Goal: Obtain resource: Download file/media

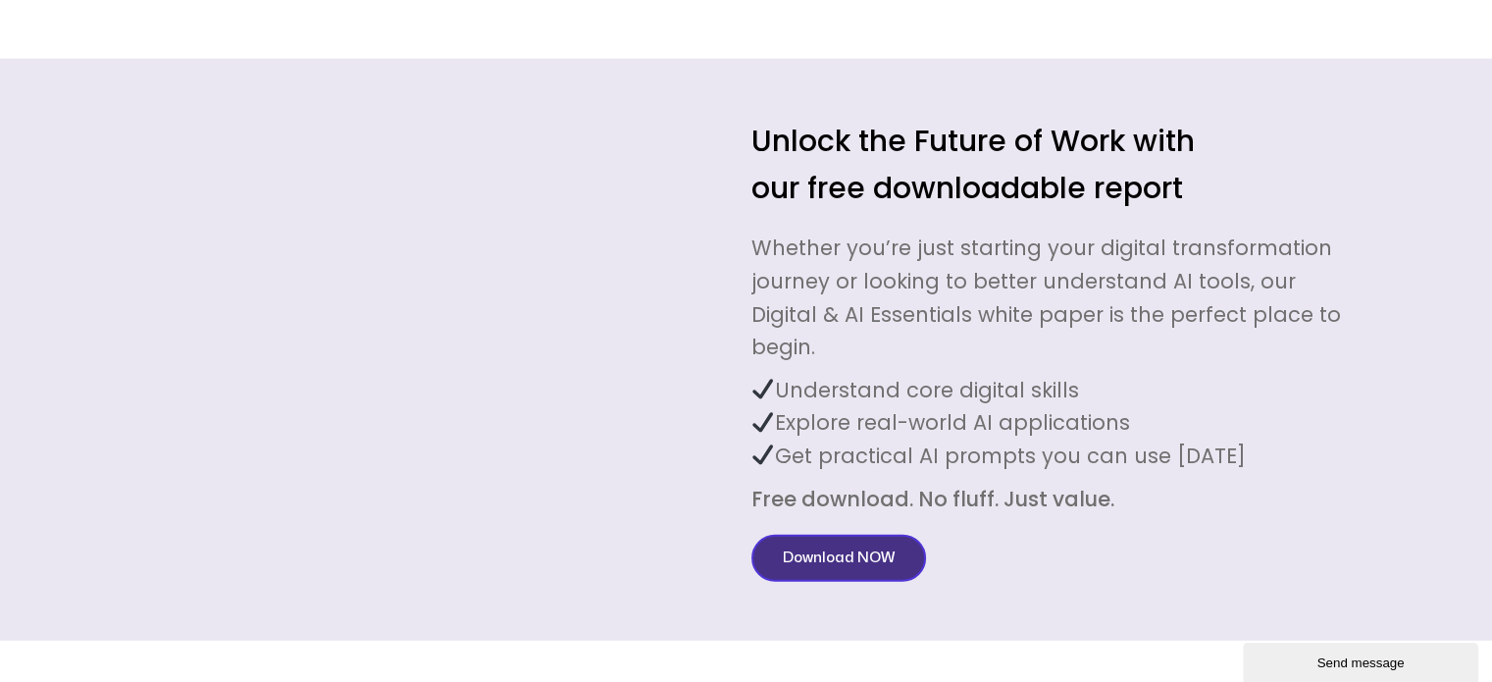
scroll to position [5101, 0]
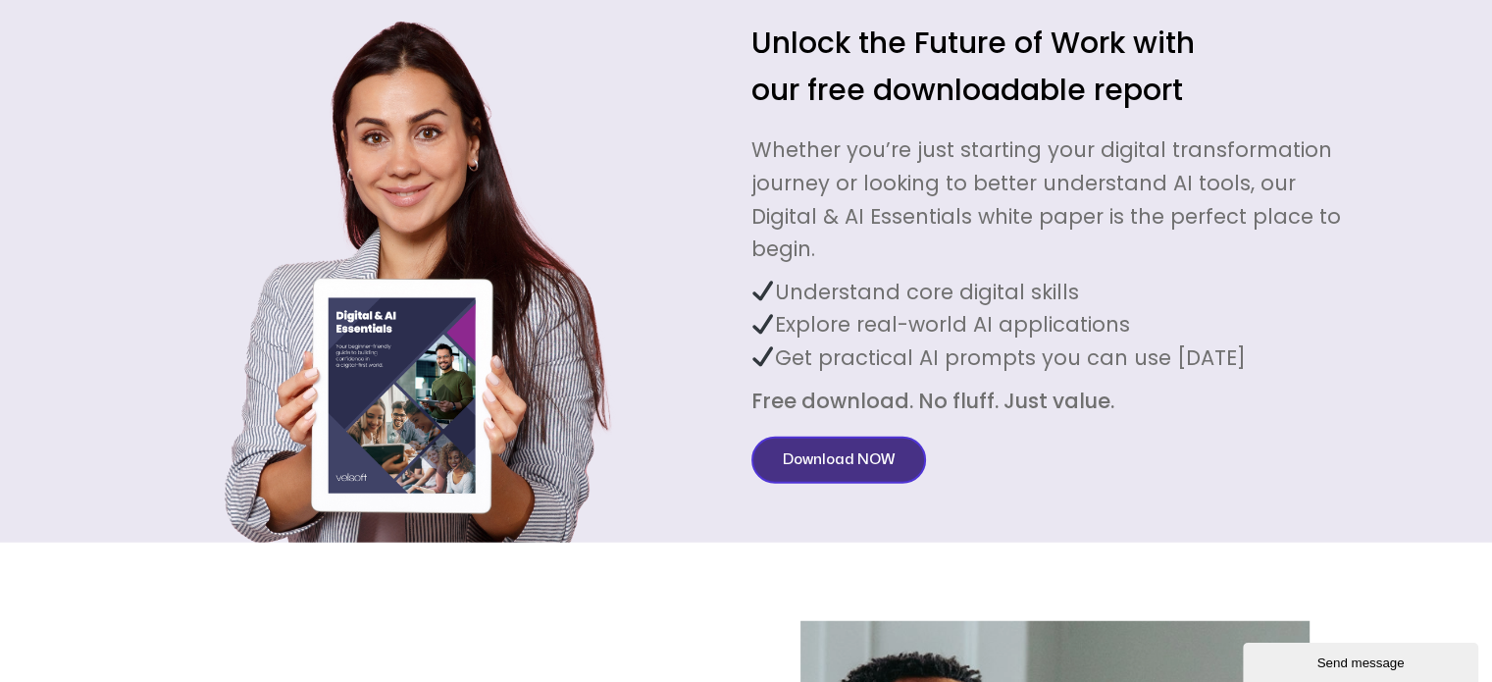
click at [871, 448] on span "Download NOW" at bounding box center [839, 460] width 112 height 24
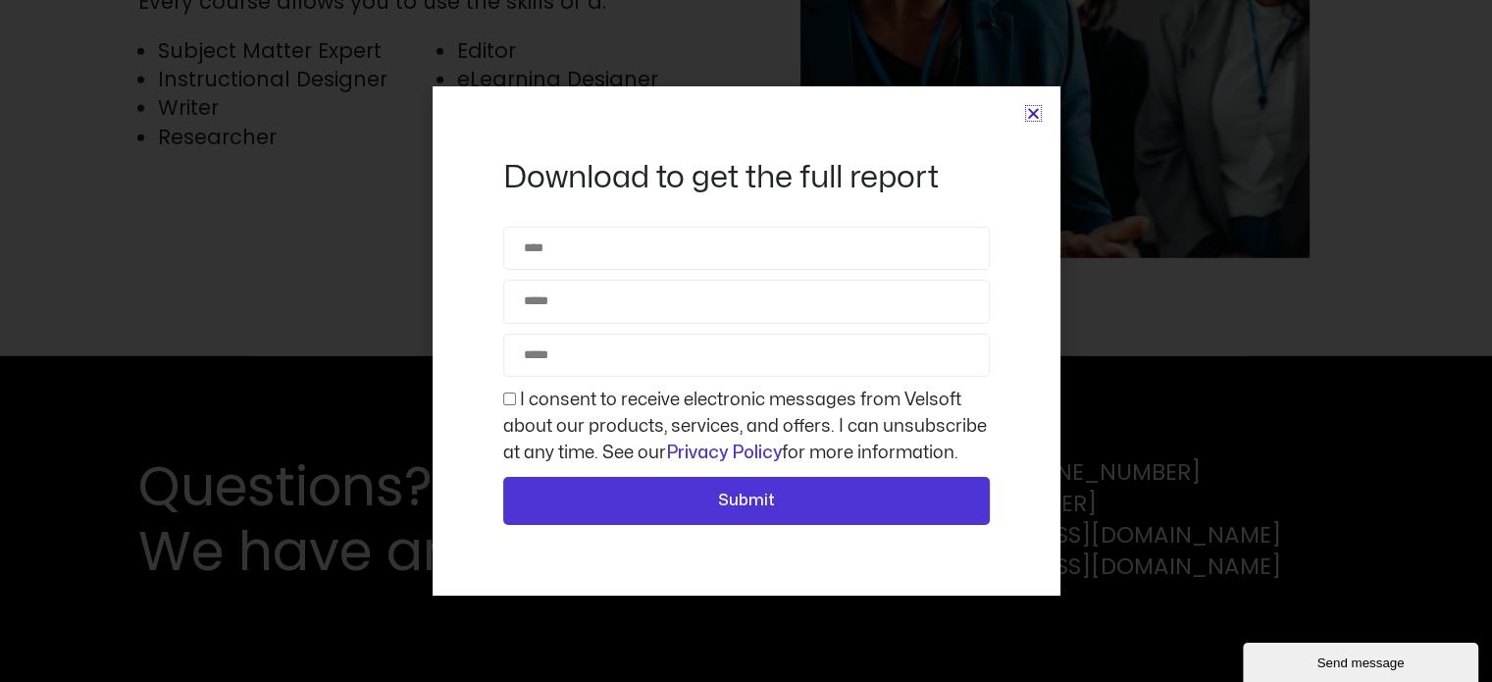
scroll to position [5976, 0]
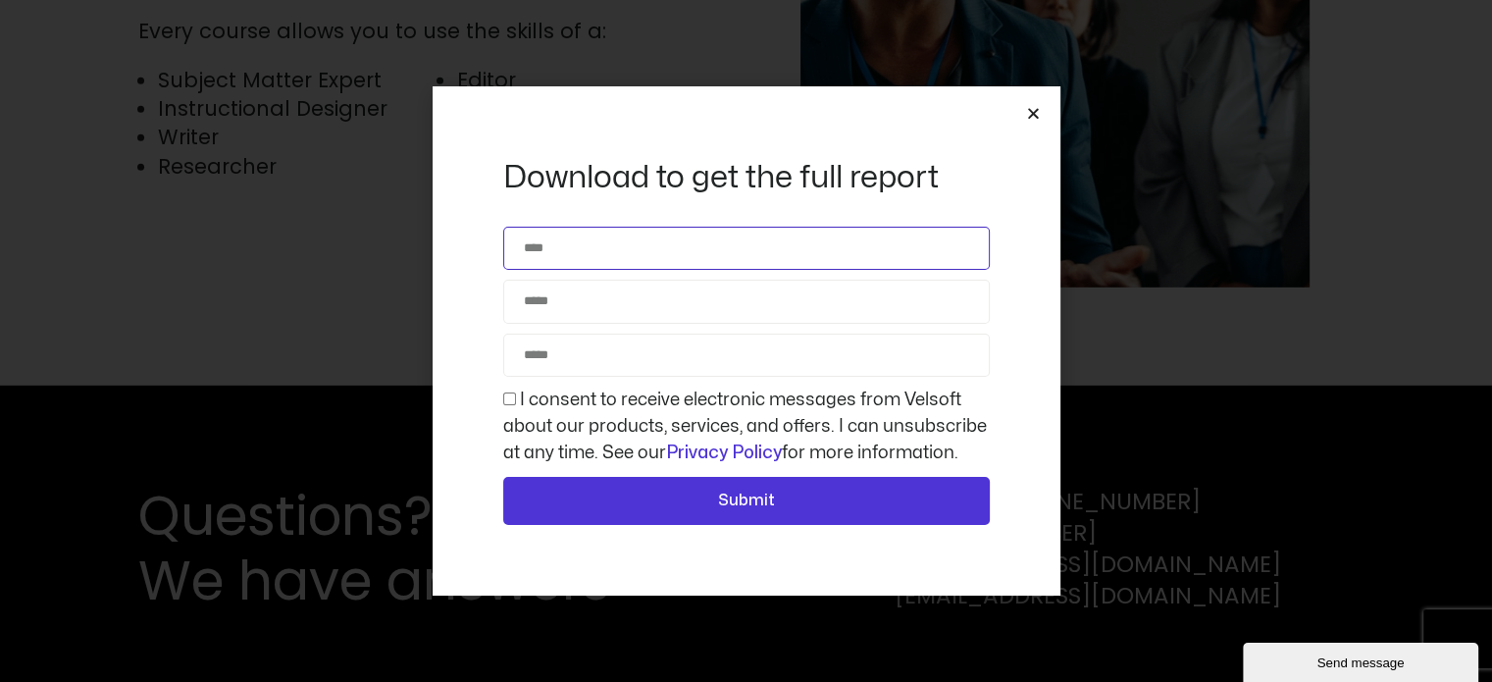
click at [602, 237] on input "Name" at bounding box center [746, 248] width 487 height 43
type input "**********"
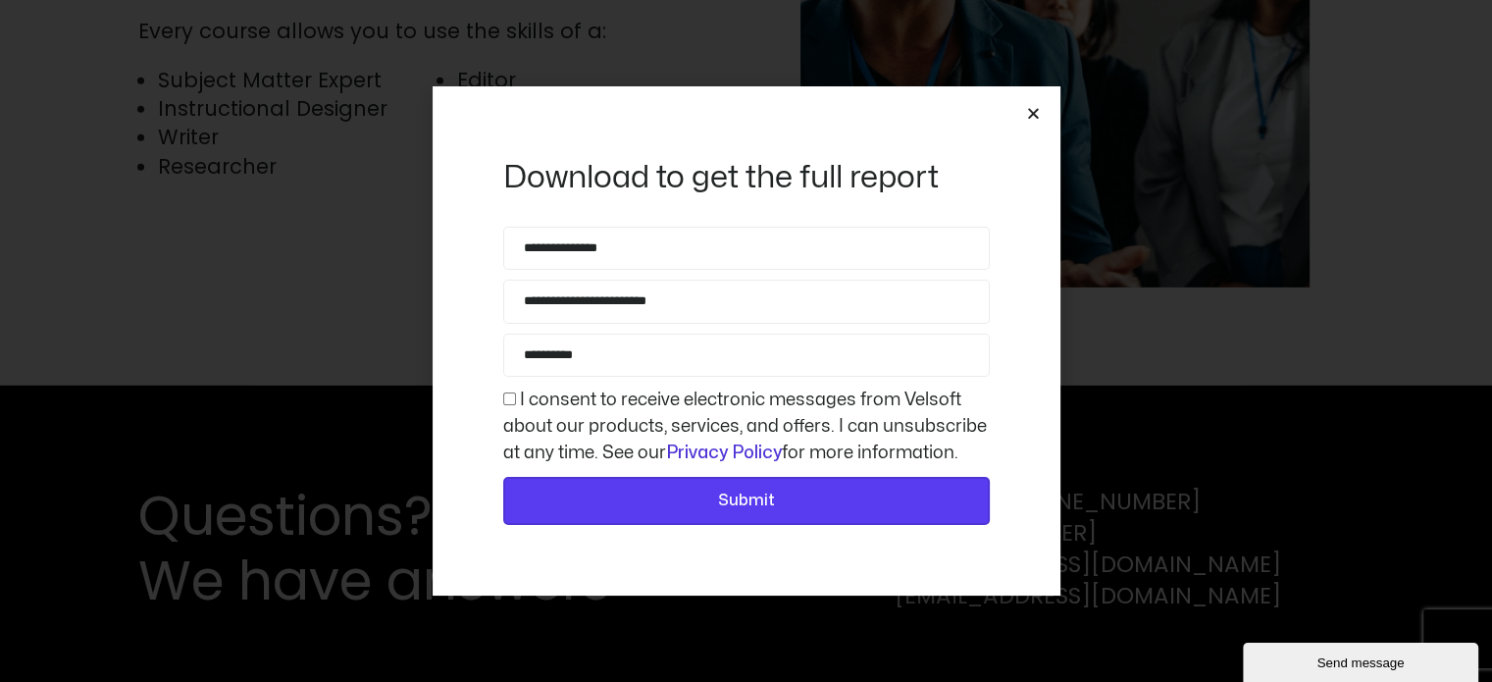
click at [711, 491] on span "Submit" at bounding box center [747, 501] width 436 height 26
click at [702, 511] on span "Submit" at bounding box center [747, 501] width 436 height 26
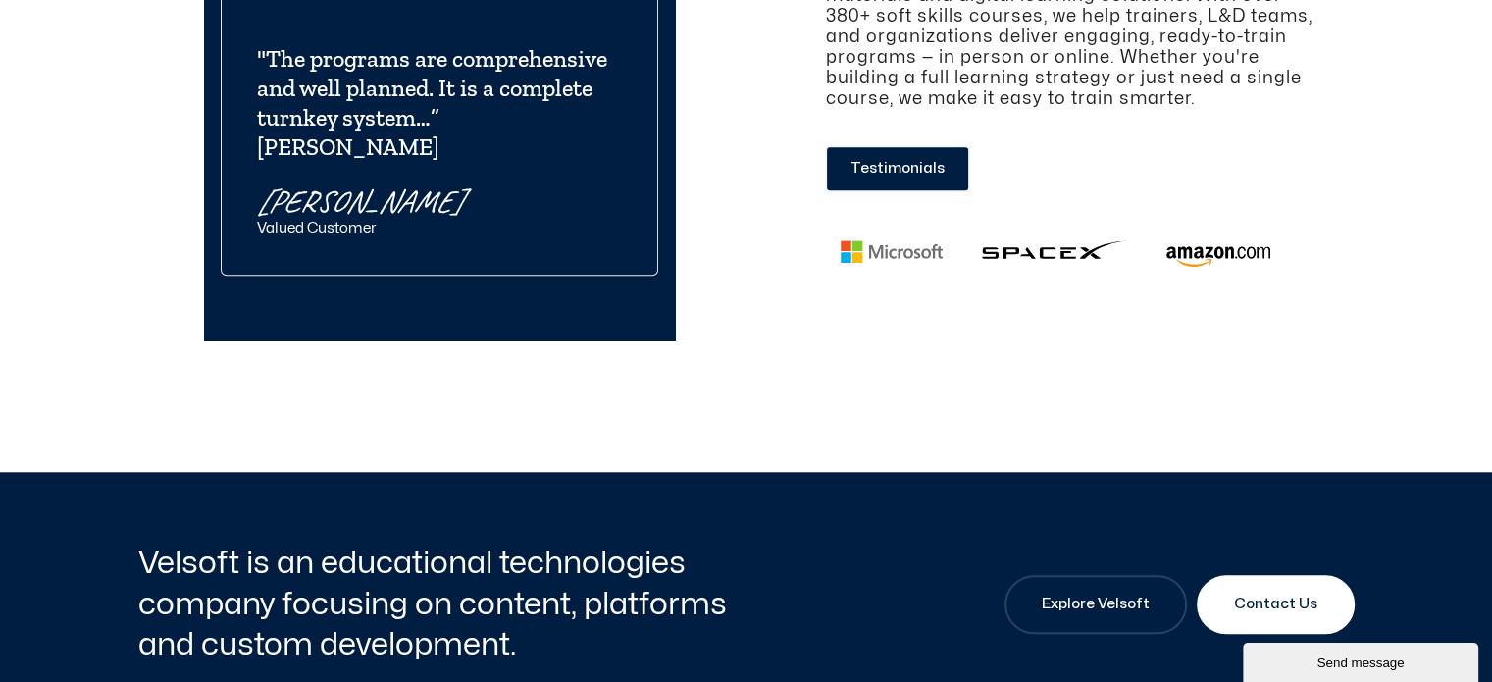
scroll to position [1373, 0]
